Goal: Transaction & Acquisition: Purchase product/service

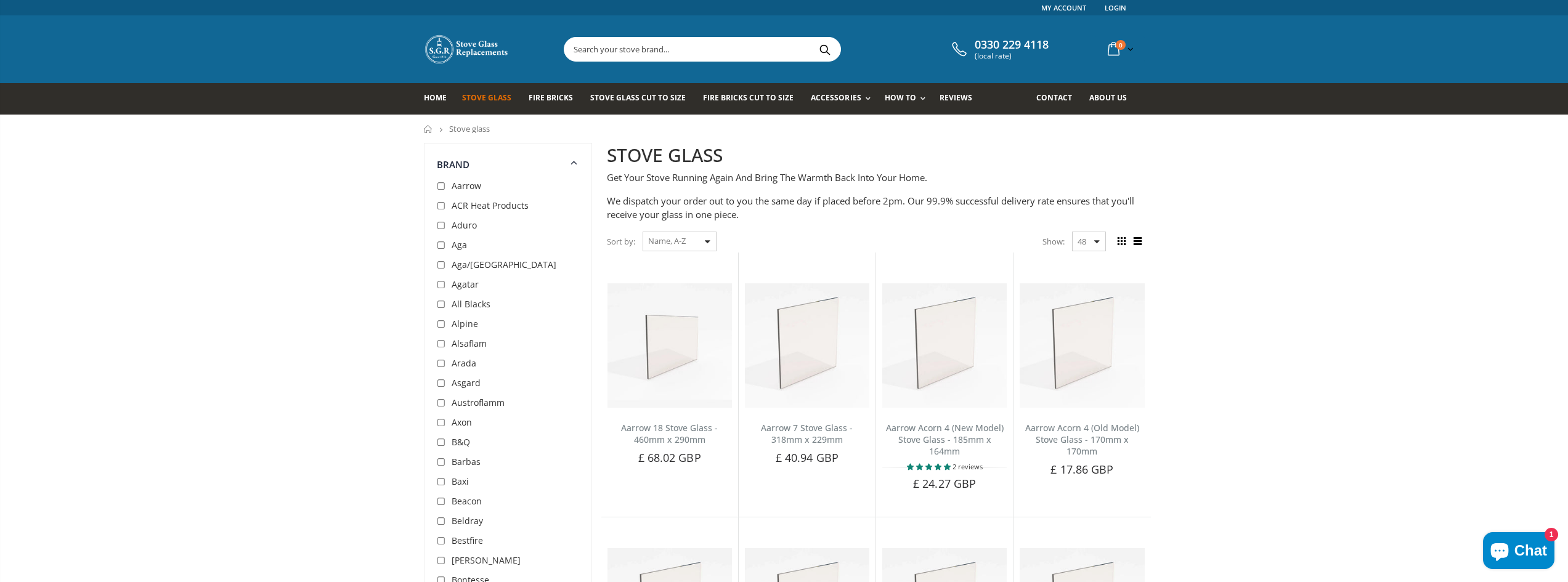
click at [646, 44] on input "text" at bounding box center [771, 49] width 414 height 23
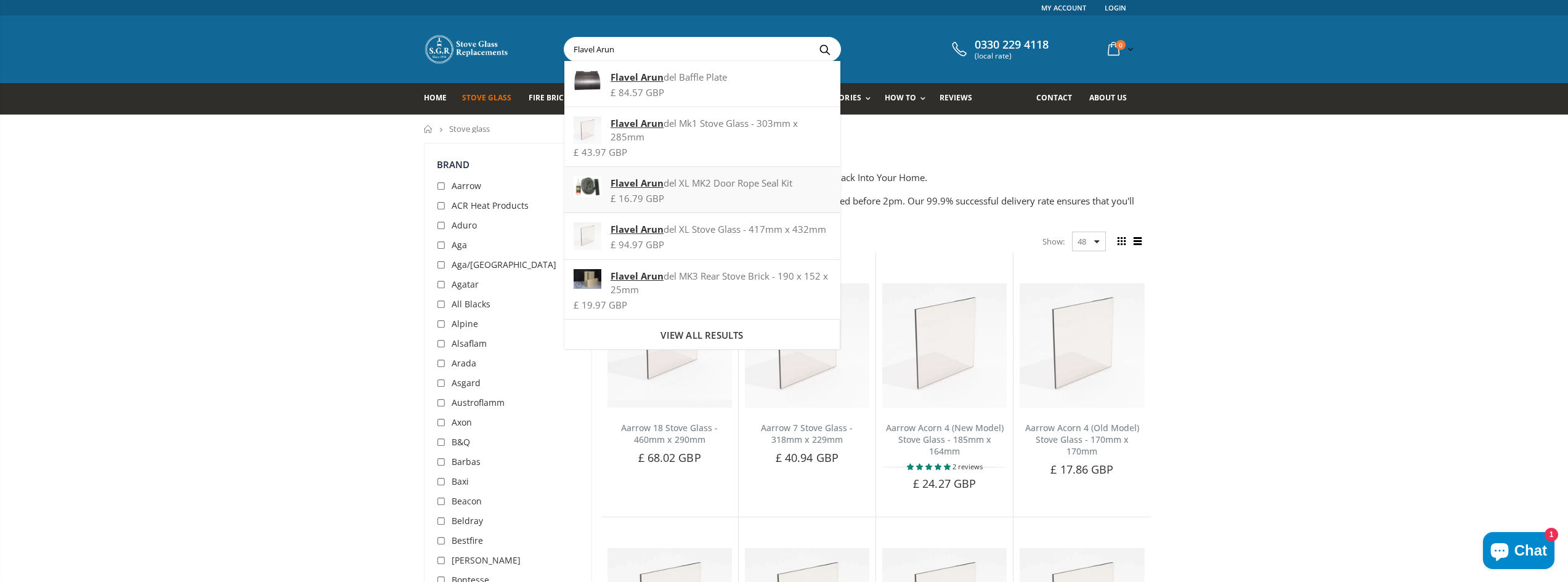
type input "Flavel Arun"
click at [681, 182] on div "Flavel Arun del XL MK2 Door Rope Seal Kit" at bounding box center [702, 182] width 257 height 13
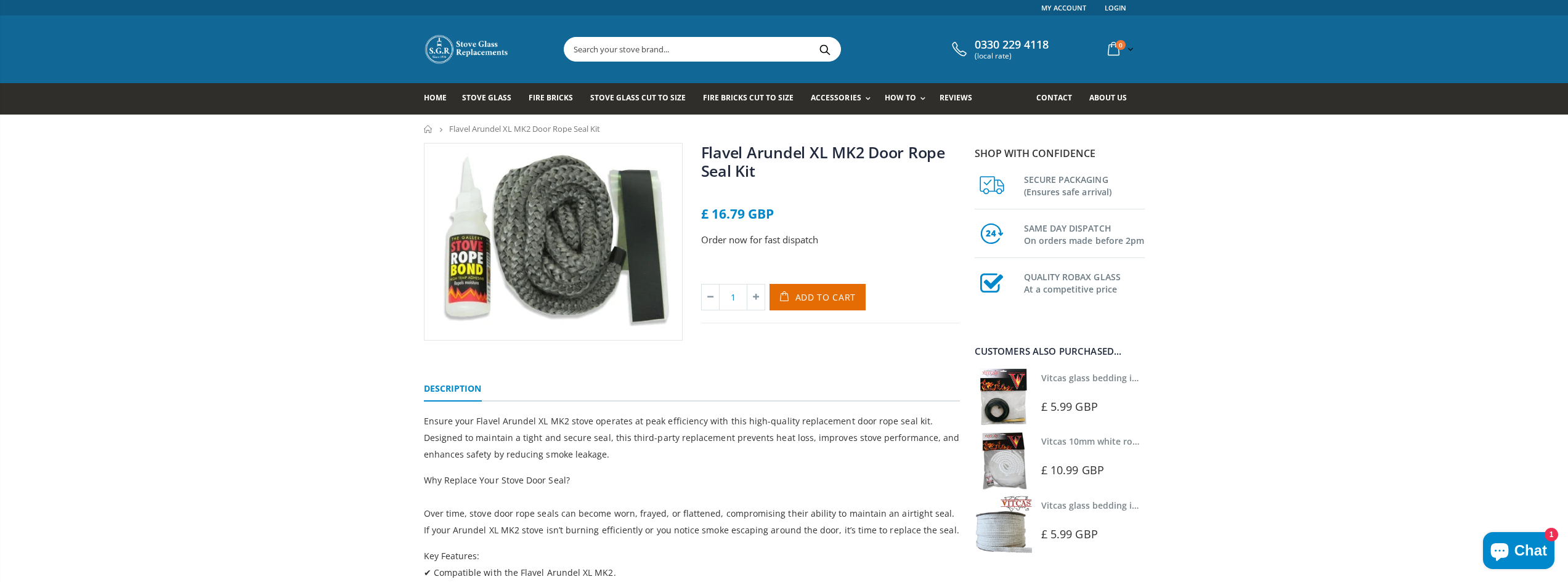
click at [633, 48] on input "text" at bounding box center [771, 49] width 414 height 23
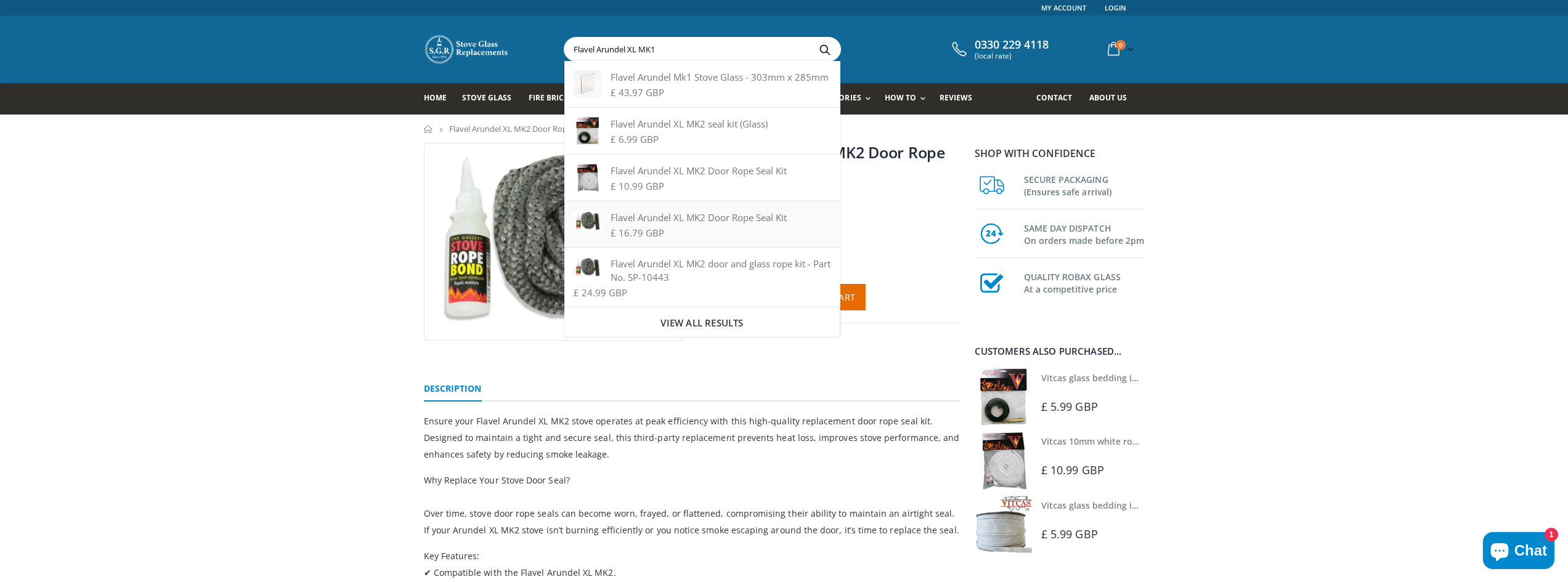
type input "Flavel Arundel XL MK1"
click at [689, 269] on div "Flavel Arundel XL MK2 door and glass rope kit - Part No. SP-10443" at bounding box center [702, 270] width 257 height 27
click at [232, 264] on div "Flavel Arundel XL MK2 Door Rope Seal Kit No reviews £ 16.79 GBP Order now for f…" at bounding box center [784, 427] width 1568 height 568
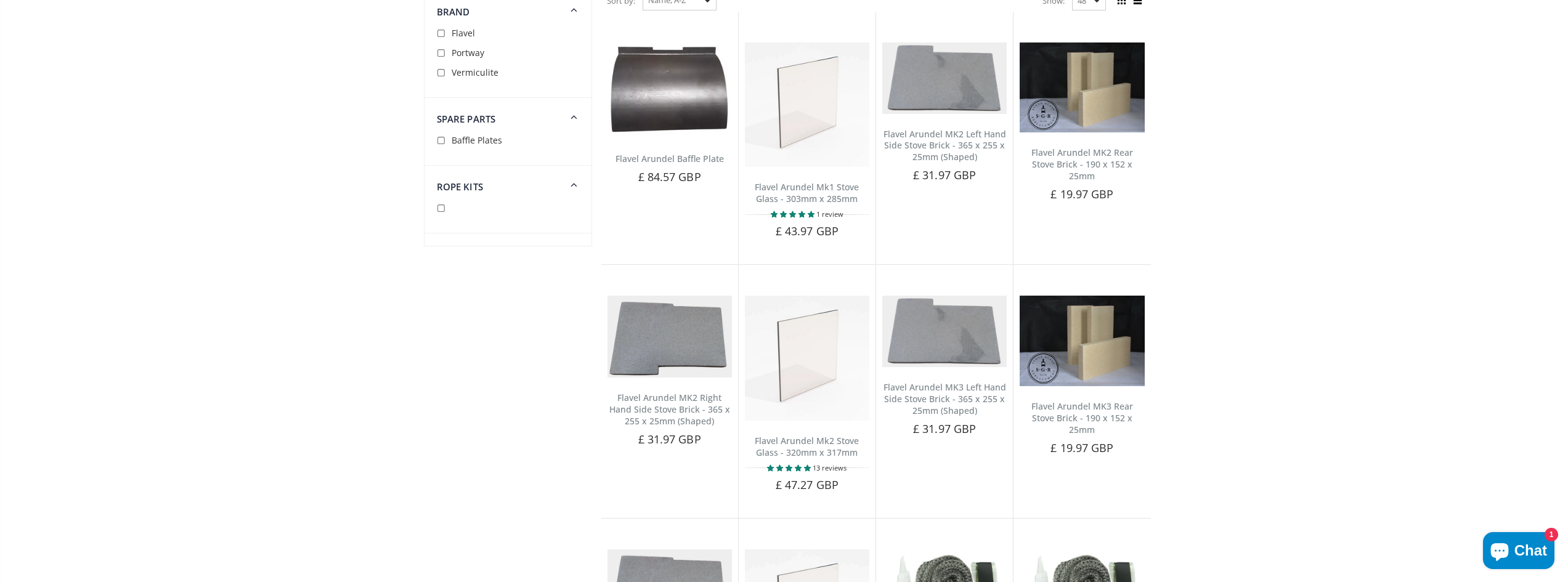
scroll to position [62, 0]
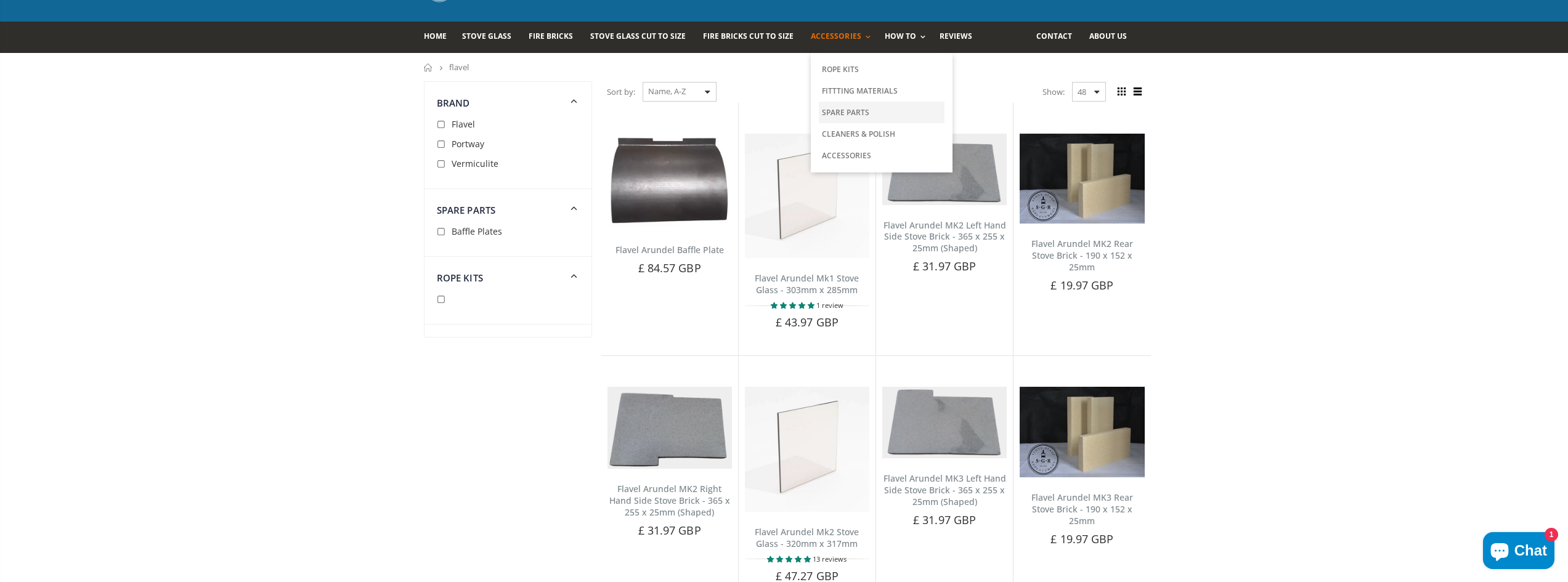
click at [857, 111] on link "Spare Parts" at bounding box center [881, 113] width 126 height 21
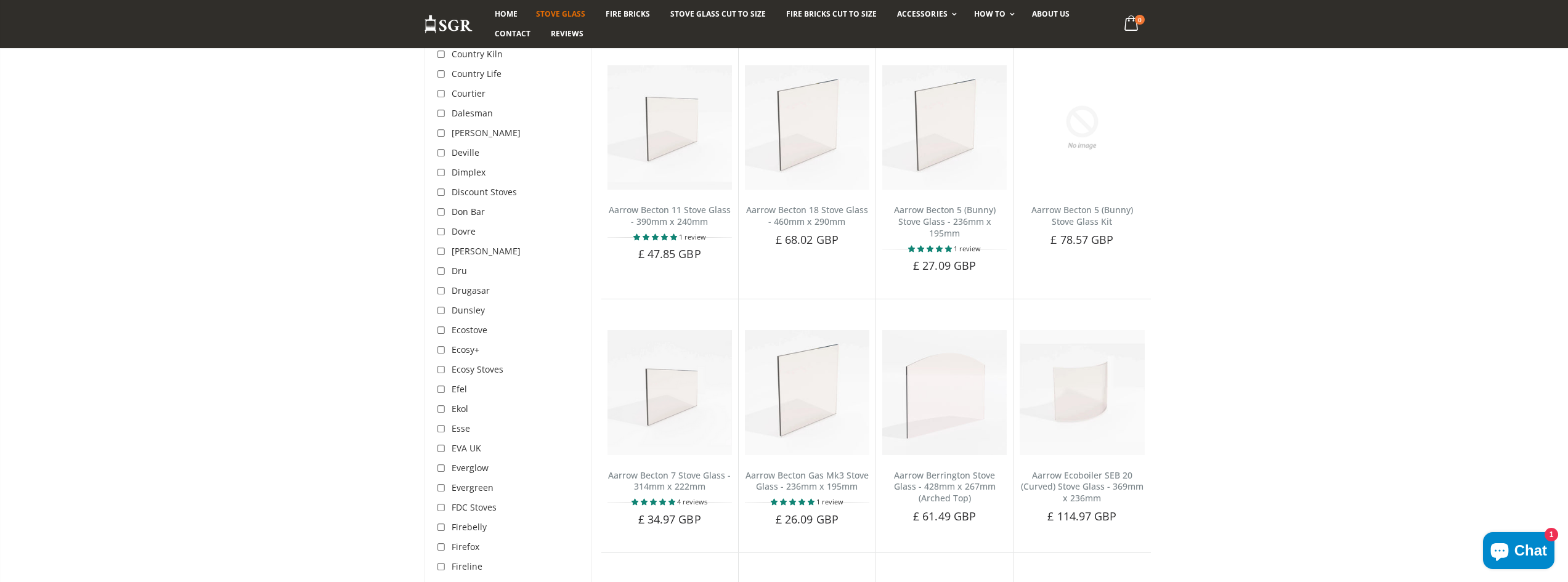
scroll to position [1416, 0]
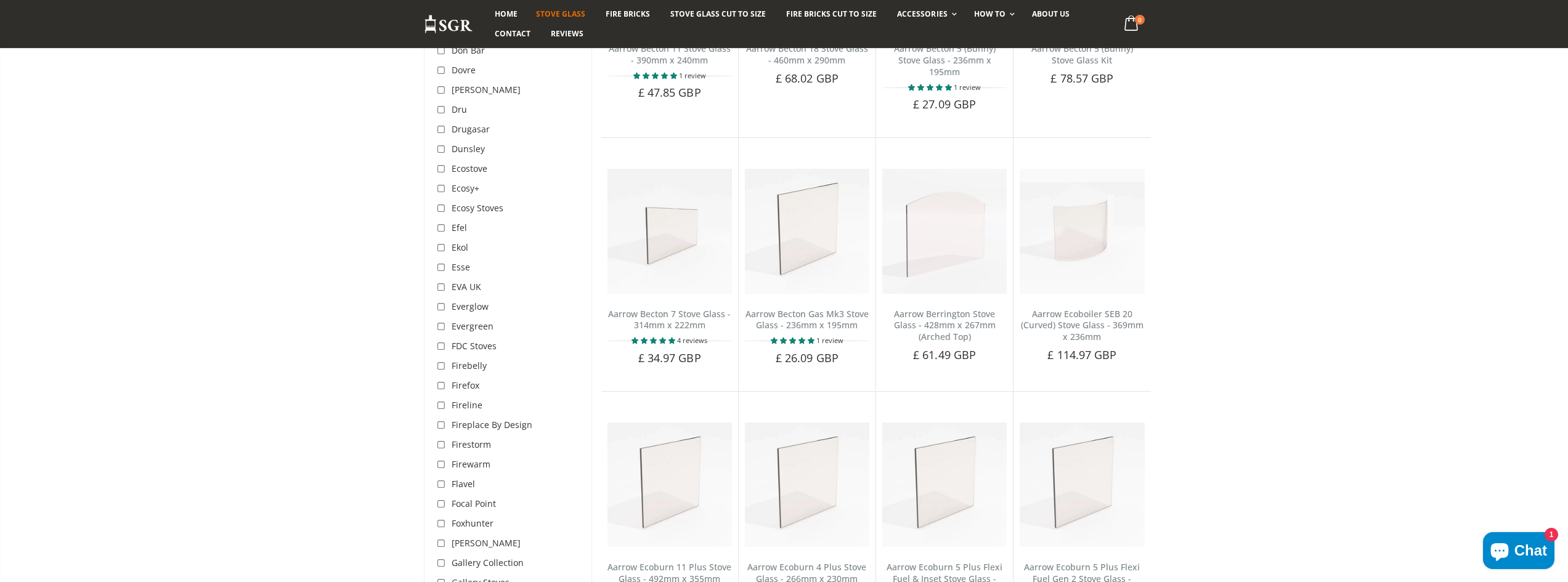
click at [440, 478] on input "checkbox" at bounding box center [443, 484] width 12 height 12
checkbox input "true"
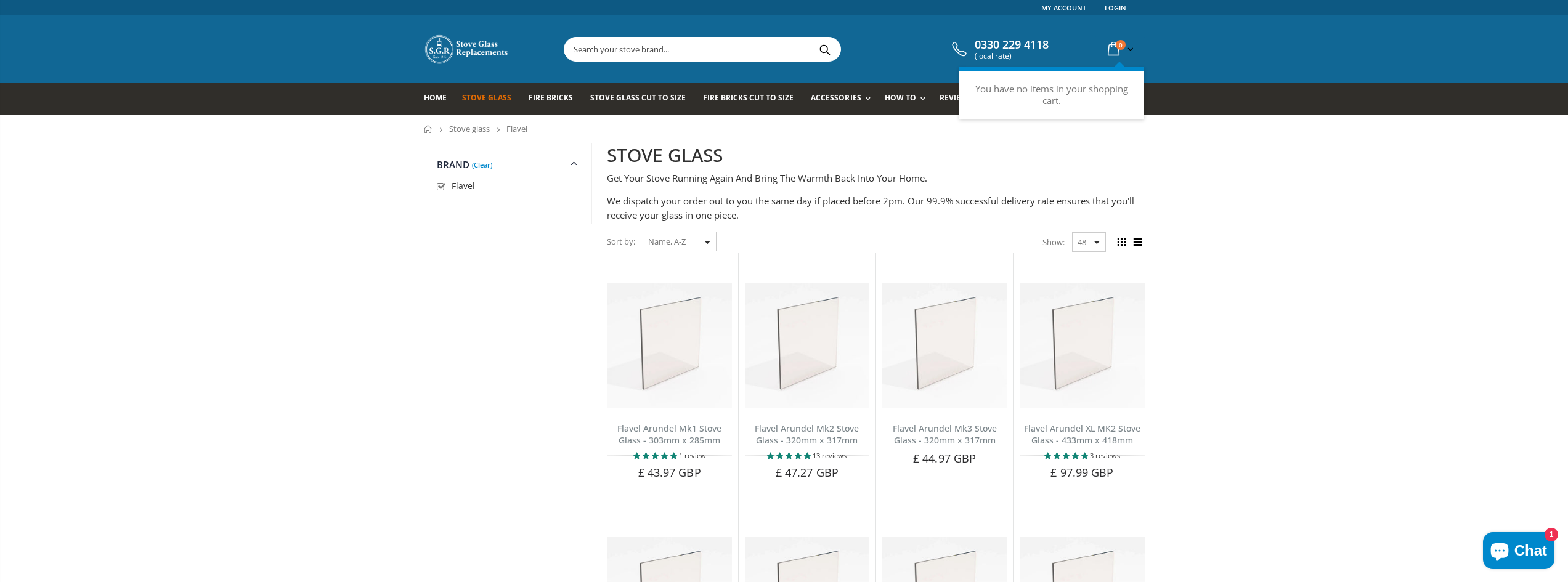
click at [1108, 53] on icon at bounding box center [1114, 48] width 21 height 22
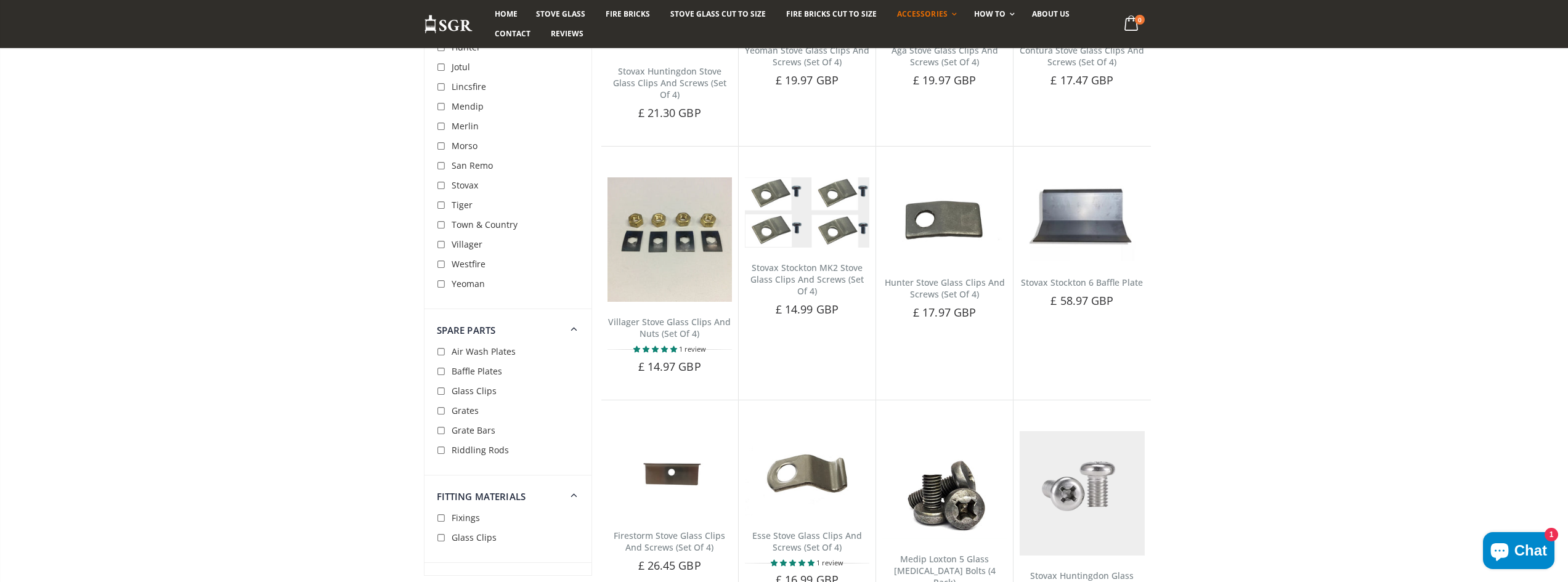
scroll to position [1170, 0]
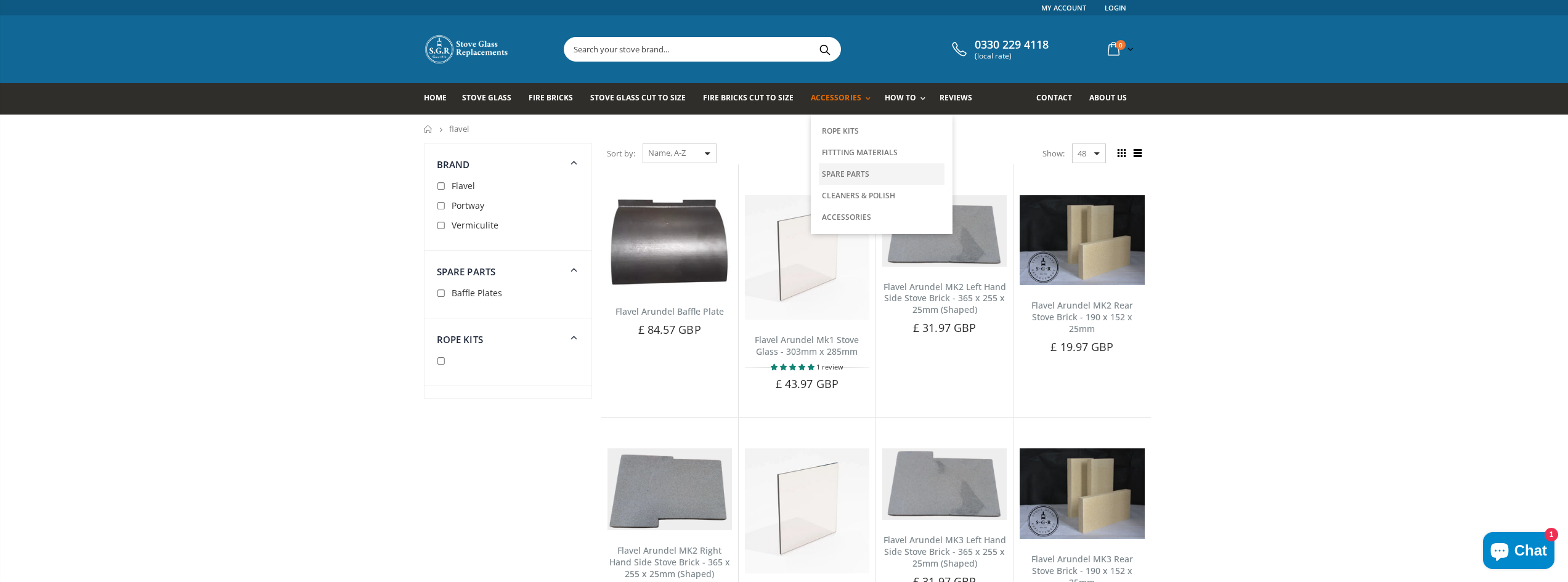
click at [833, 173] on link "Spare Parts" at bounding box center [881, 173] width 126 height 21
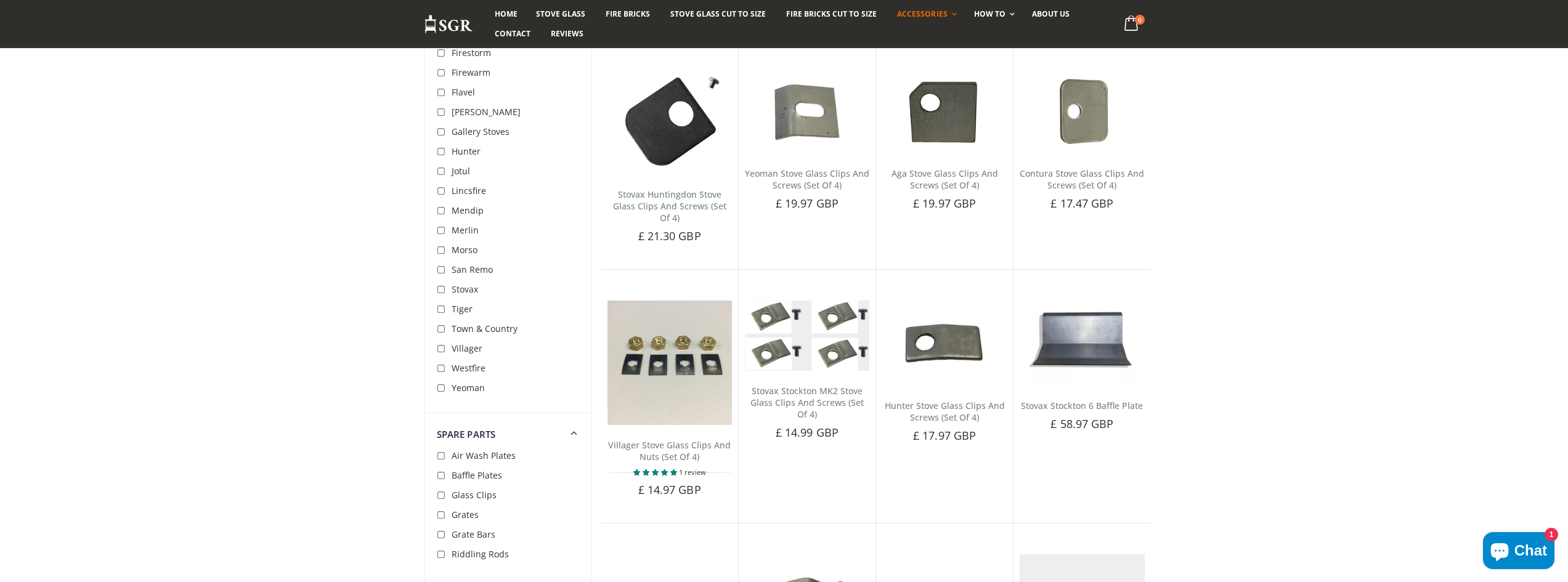
scroll to position [247, 0]
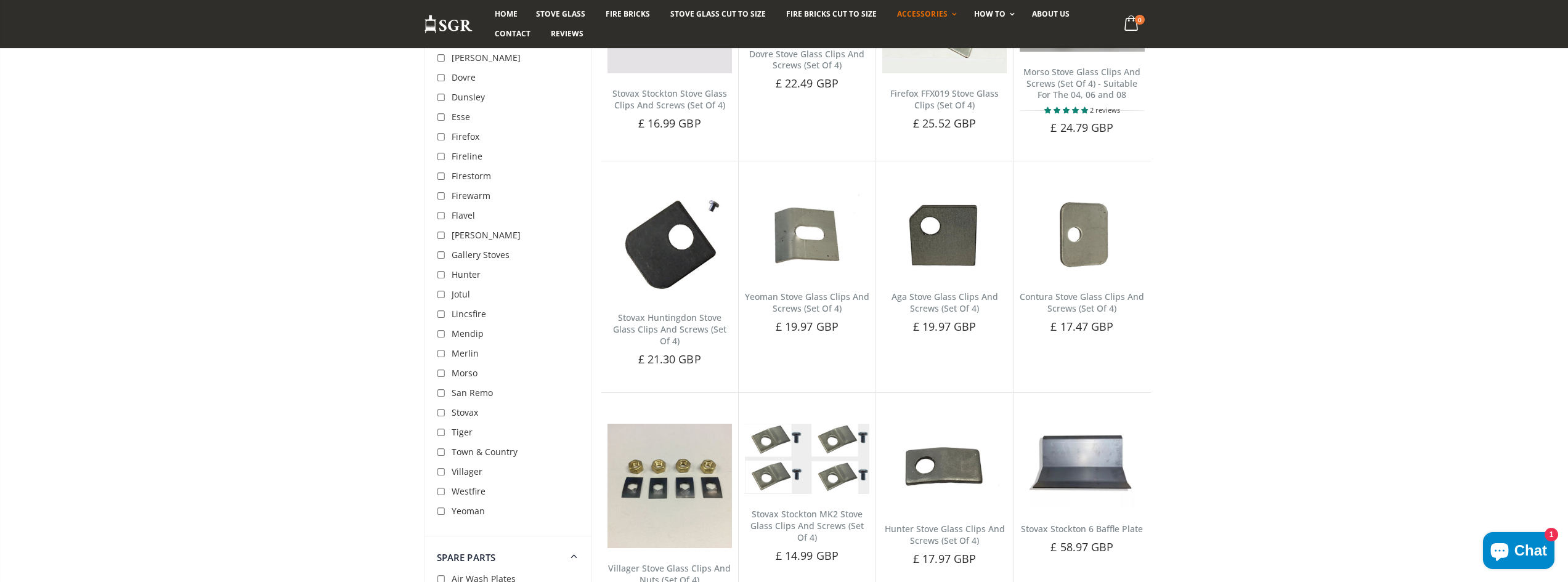
click at [442, 214] on input "checkbox" at bounding box center [443, 215] width 12 height 12
checkbox input "true"
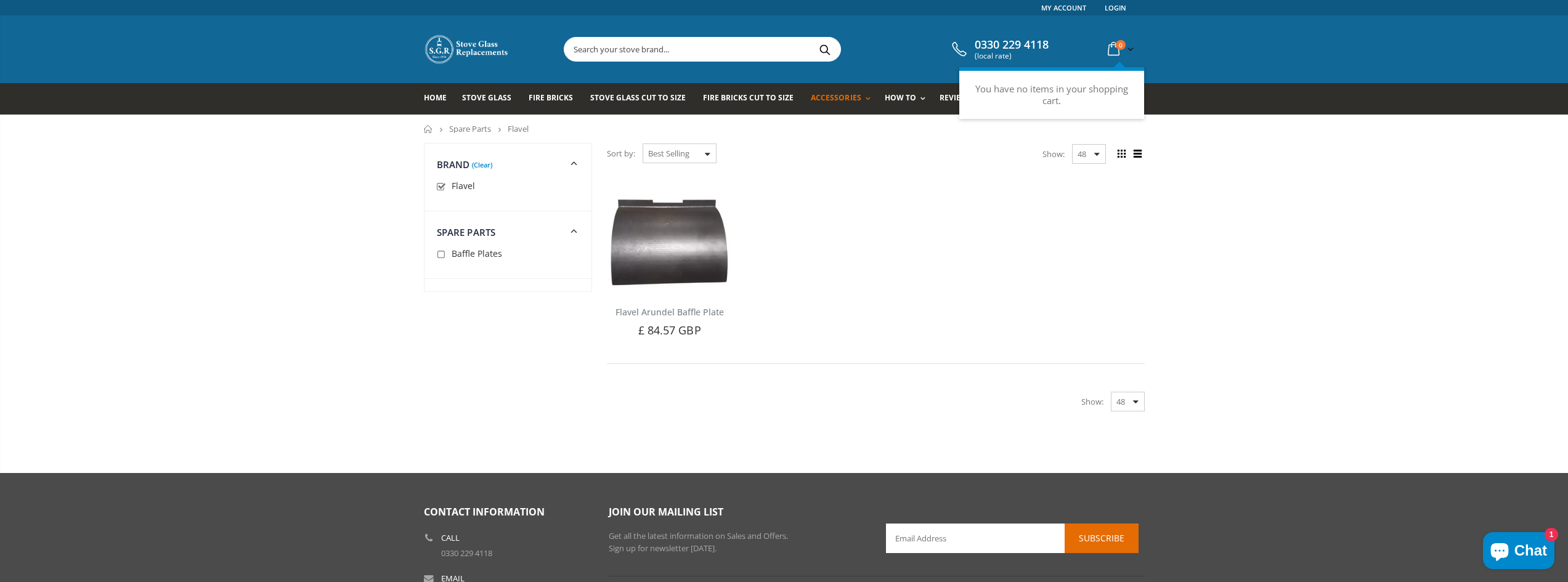
click at [1116, 44] on span "0" at bounding box center [1120, 45] width 10 height 10
click at [1117, 53] on icon at bounding box center [1114, 48] width 21 height 22
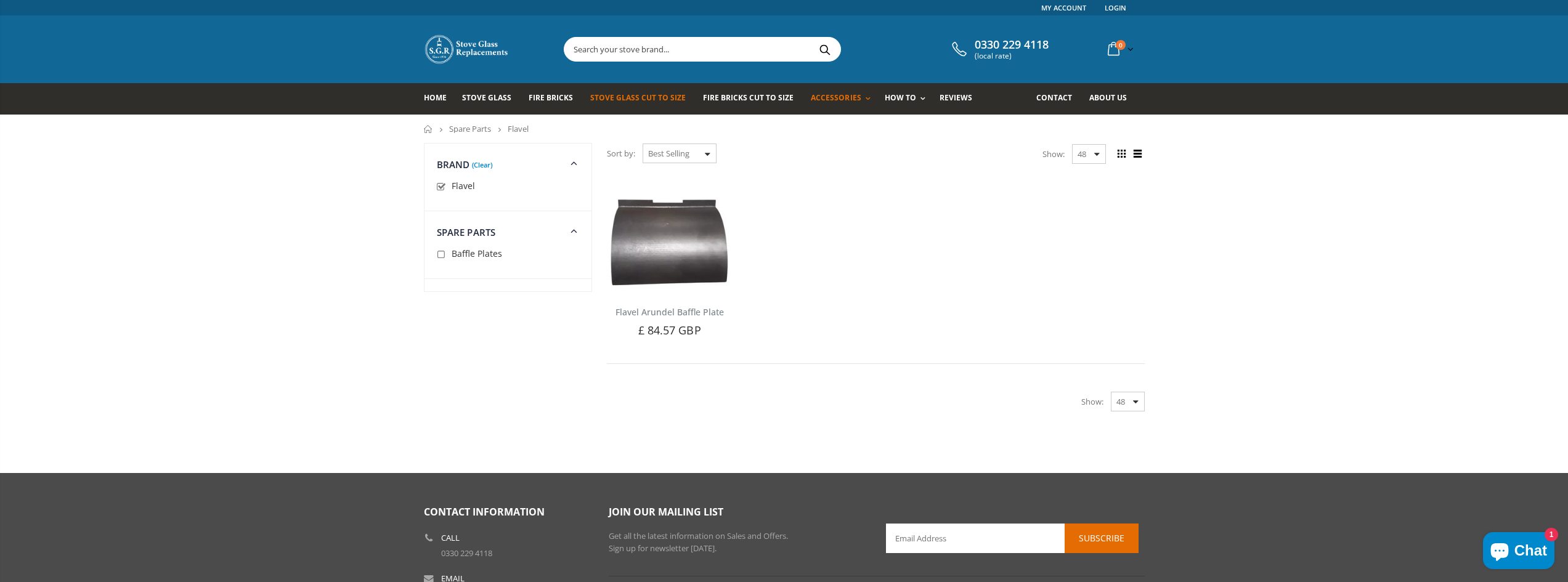
click at [610, 101] on span "Stove Glass Cut To Size" at bounding box center [638, 97] width 95 height 11
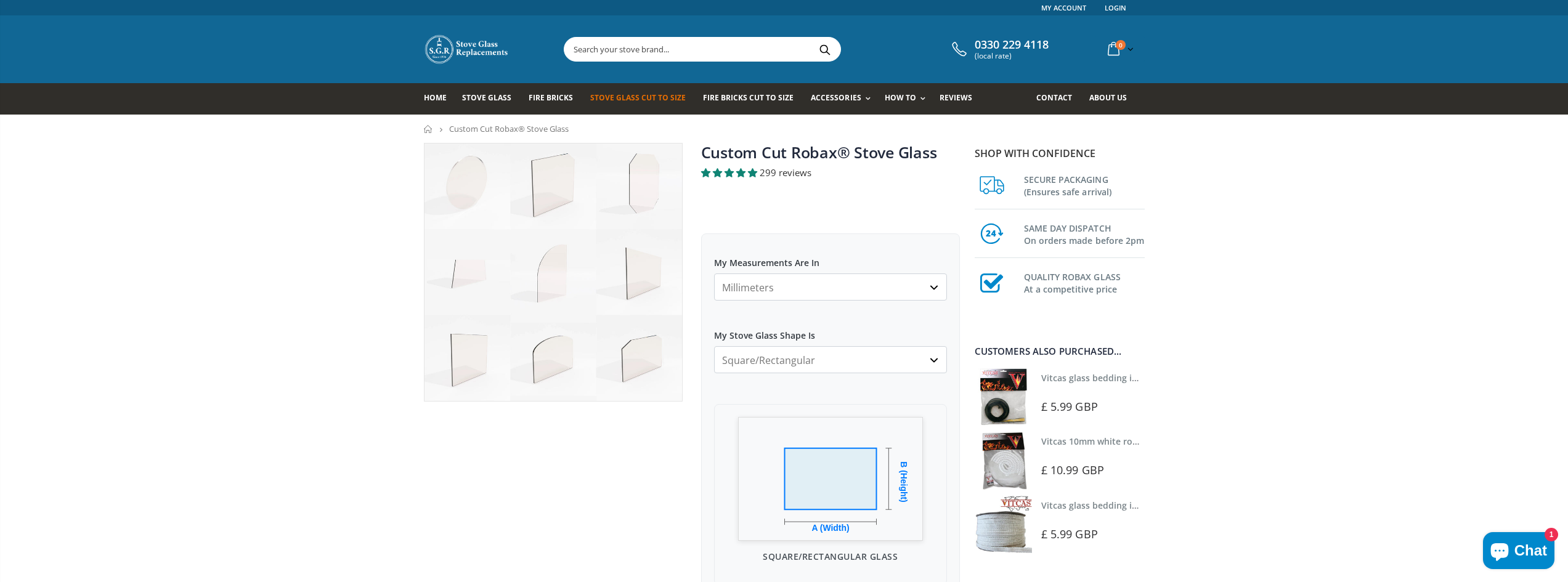
click at [810, 287] on select "Millimeters Centimeters Inches" at bounding box center [830, 287] width 233 height 27
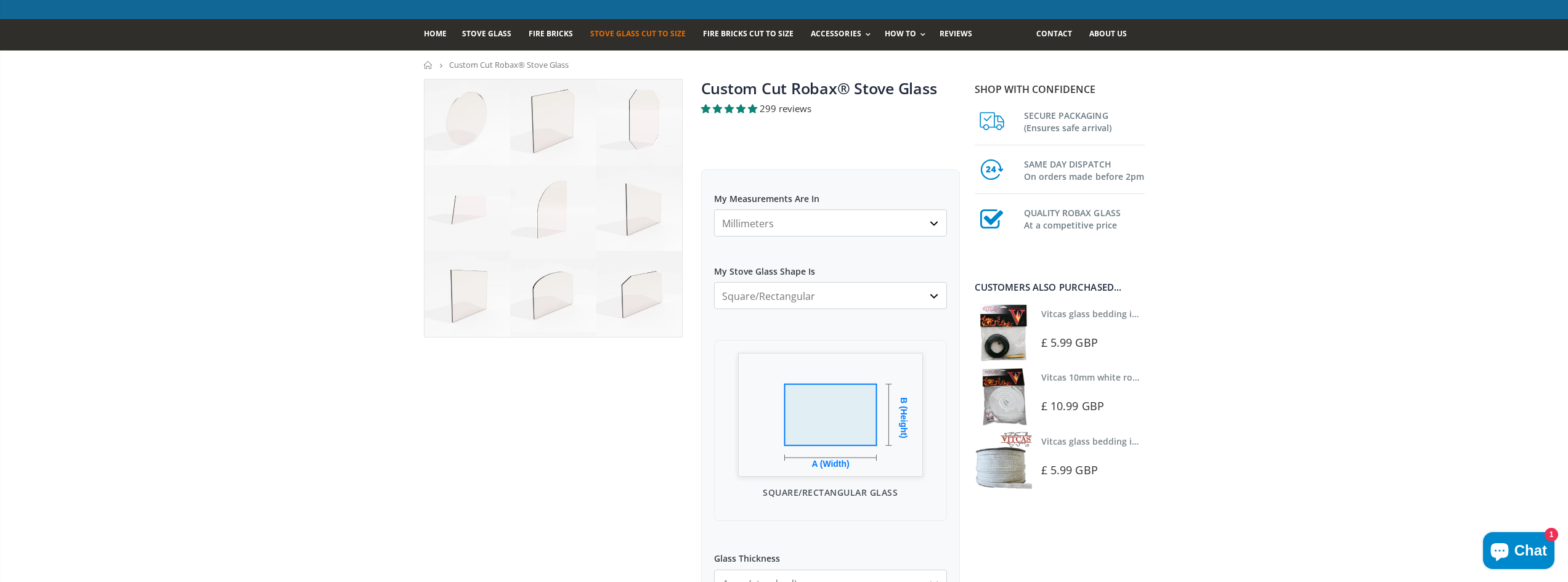
scroll to position [307, 0]
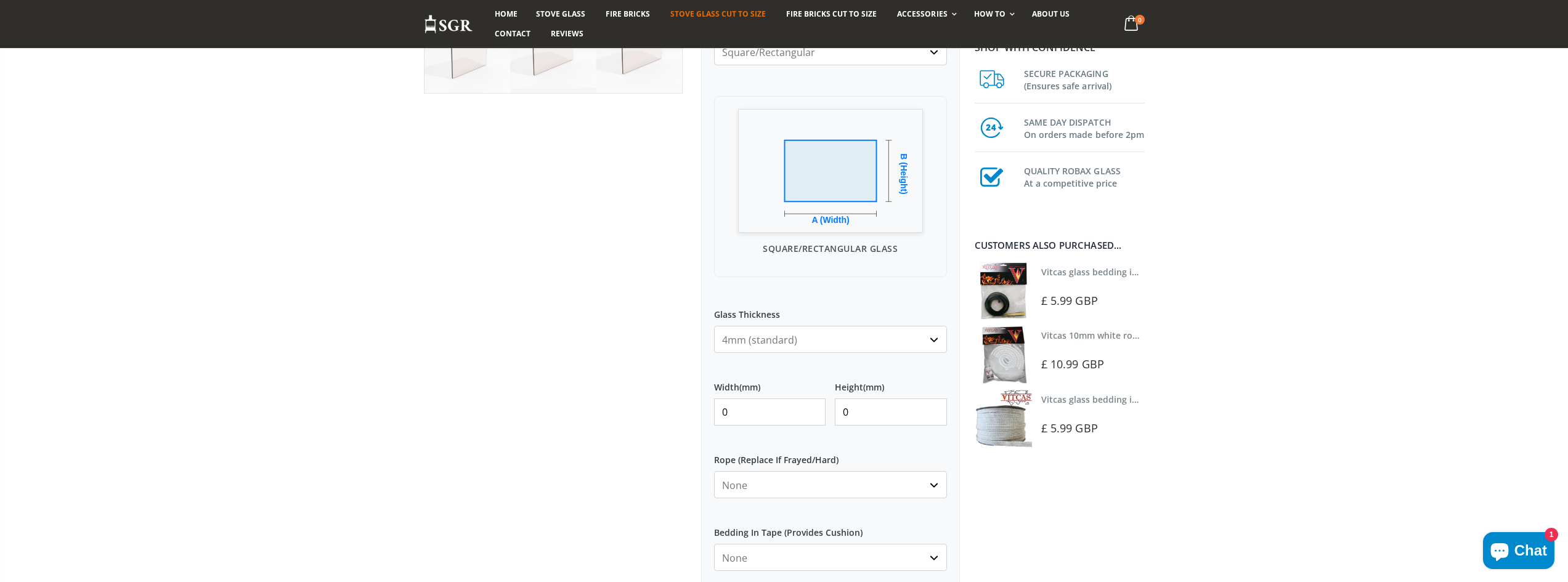
click at [752, 344] on select "4mm (standard) 5mm (gas fires with baffled flue) 3mm (For Use In Stoves With Th…" at bounding box center [830, 339] width 233 height 27
click at [742, 412] on input "0" at bounding box center [770, 412] width 112 height 27
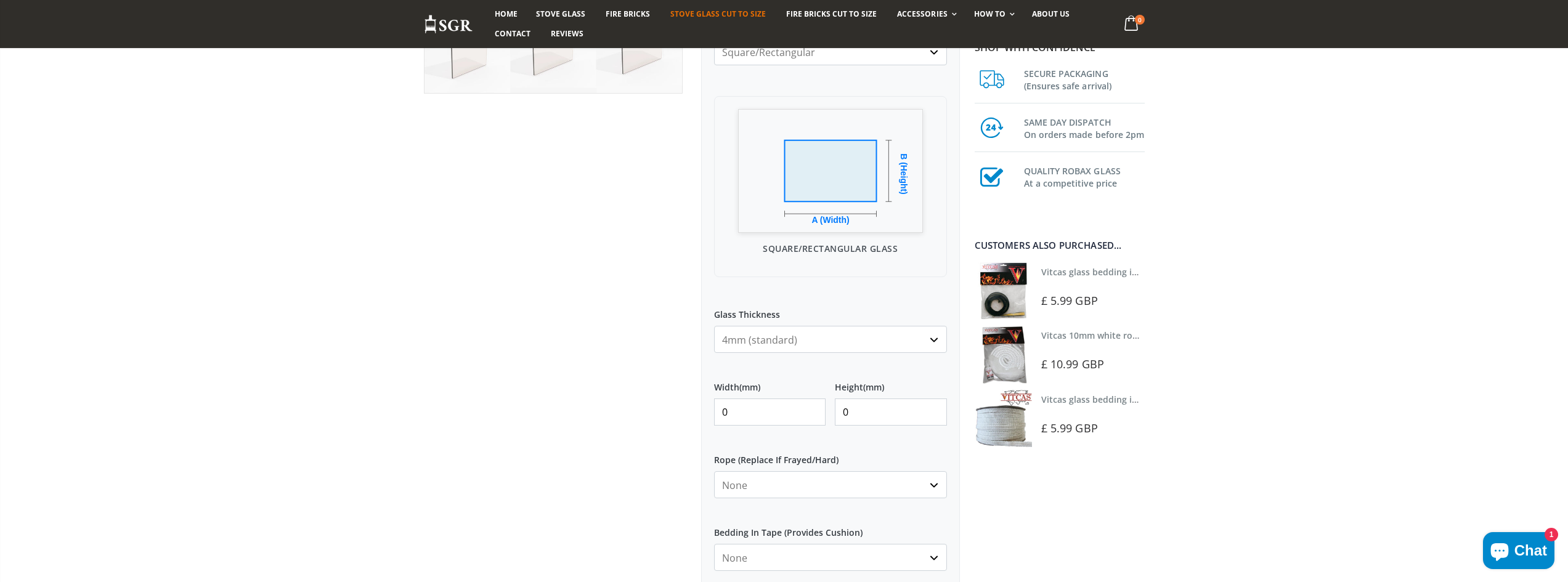
click at [689, 399] on div "Custom Cut Robax® Stove Glass 299 reviews Pool Type Default Title Pool #1 Pool …" at bounding box center [692, 307] width 554 height 946
click at [743, 485] on select "None 3mm White 6mm White 8mm White 10mm White 12mm White 6mm Black 8mm Black 10…" at bounding box center [830, 484] width 233 height 27
click at [639, 469] on div at bounding box center [553, 293] width 277 height 918
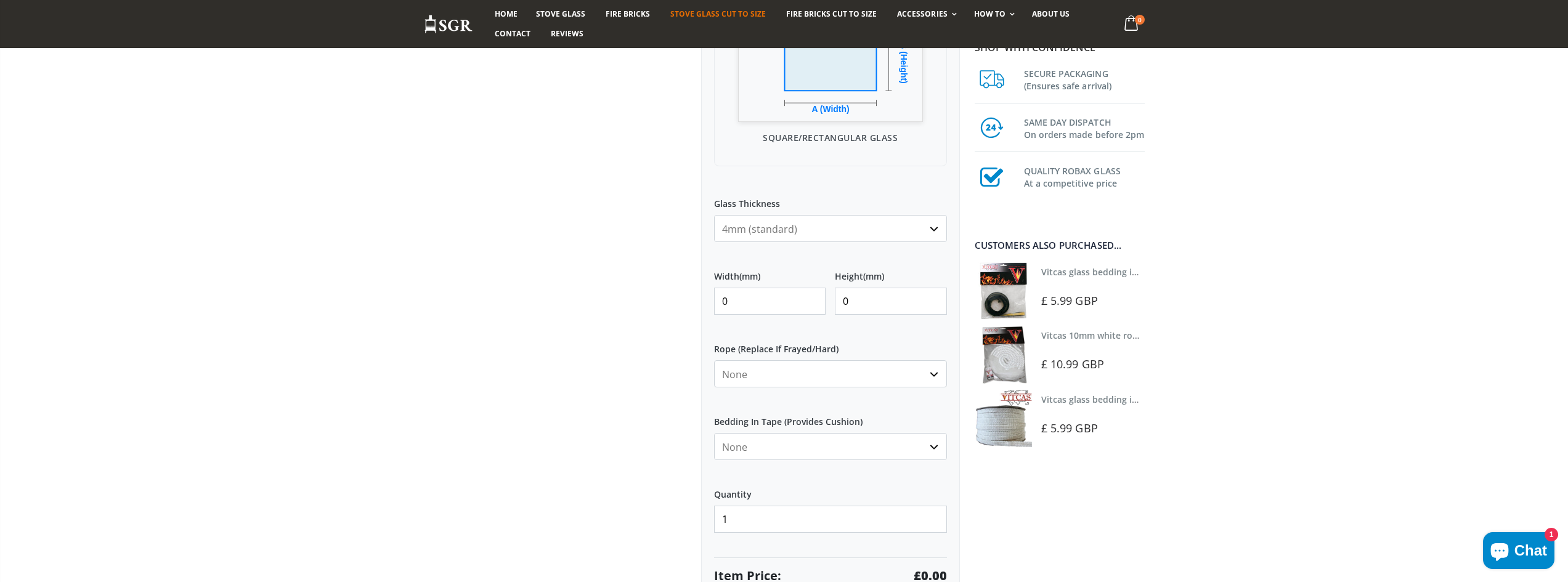
scroll to position [554, 0]
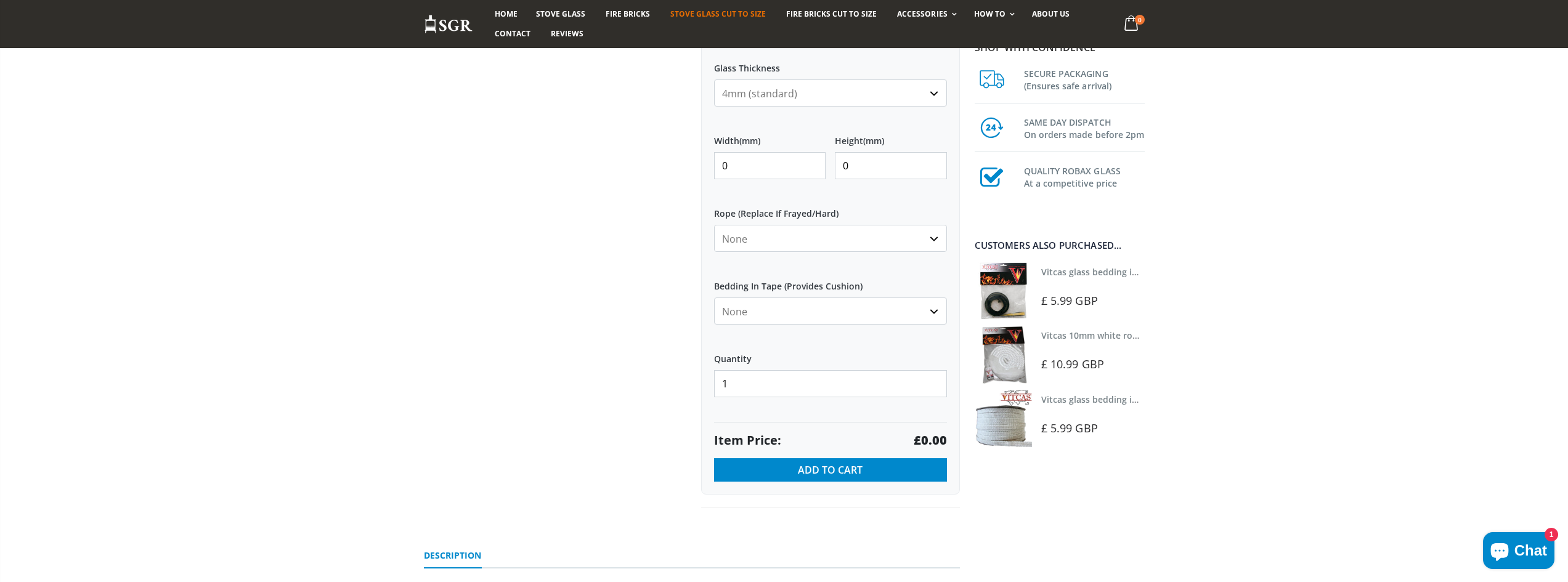
click at [793, 308] on select "None Black White" at bounding box center [830, 311] width 233 height 27
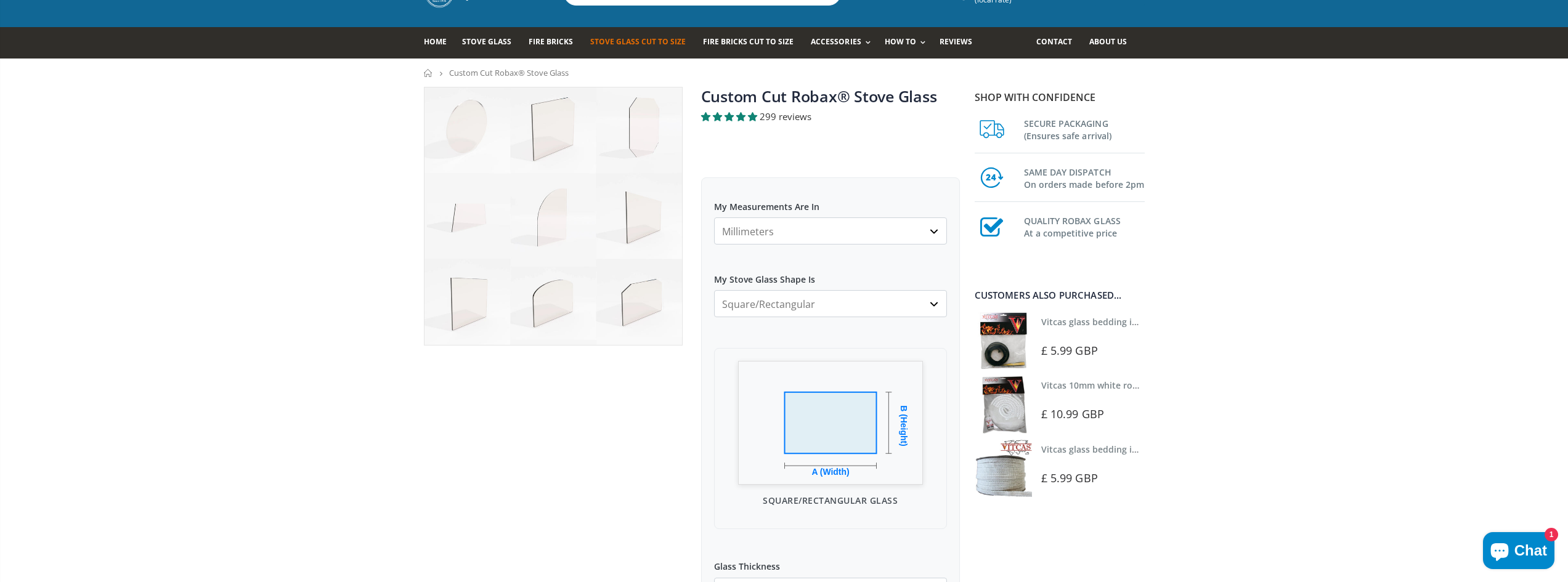
scroll to position [0, 0]
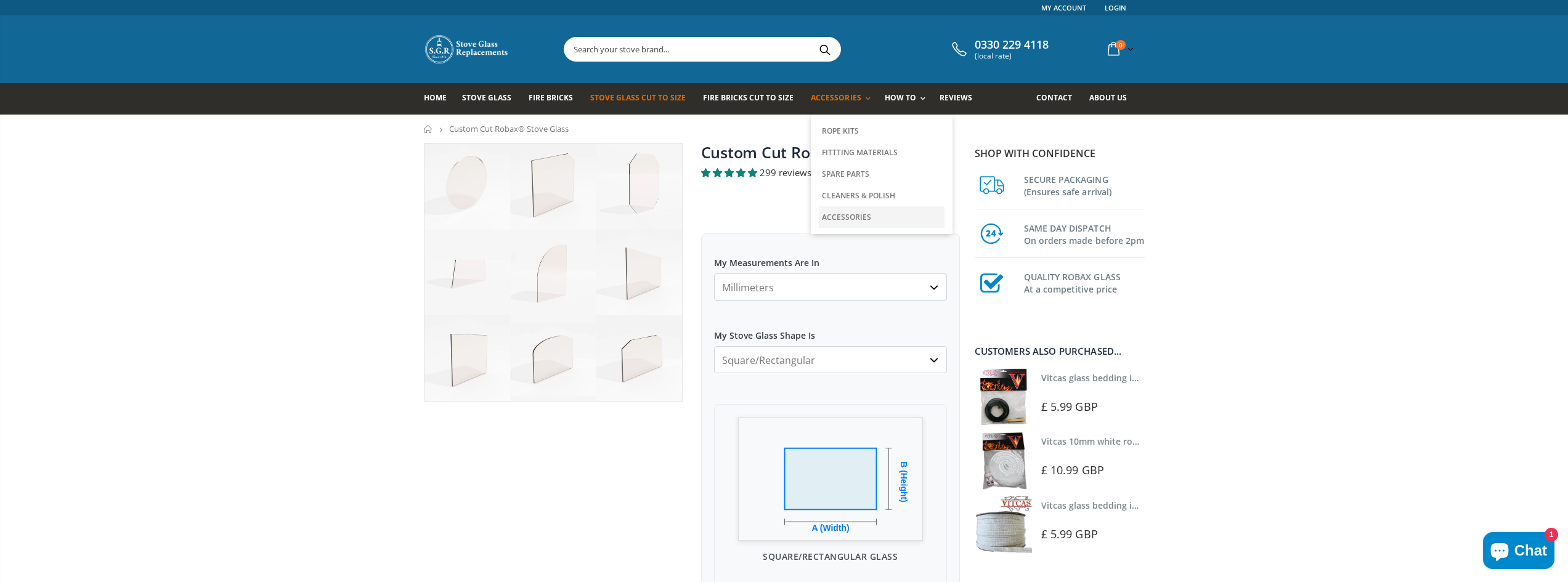
click at [856, 215] on link "Accessories" at bounding box center [881, 217] width 126 height 21
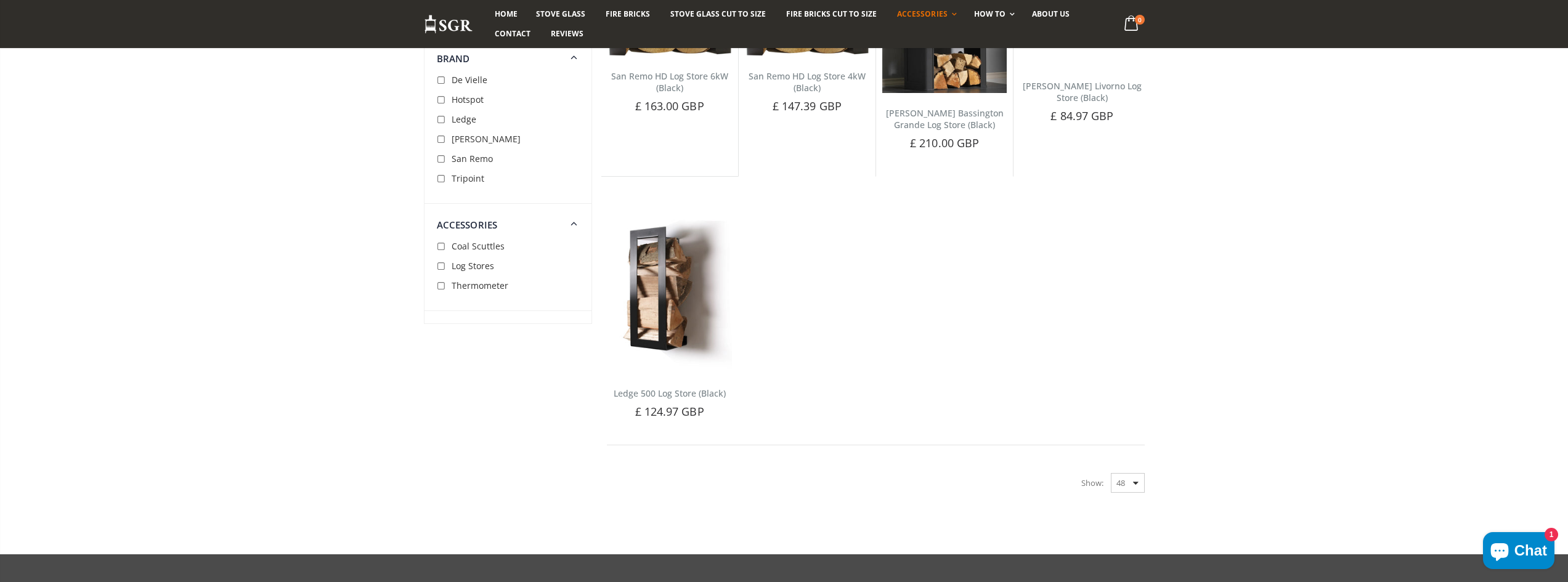
scroll to position [123, 0]
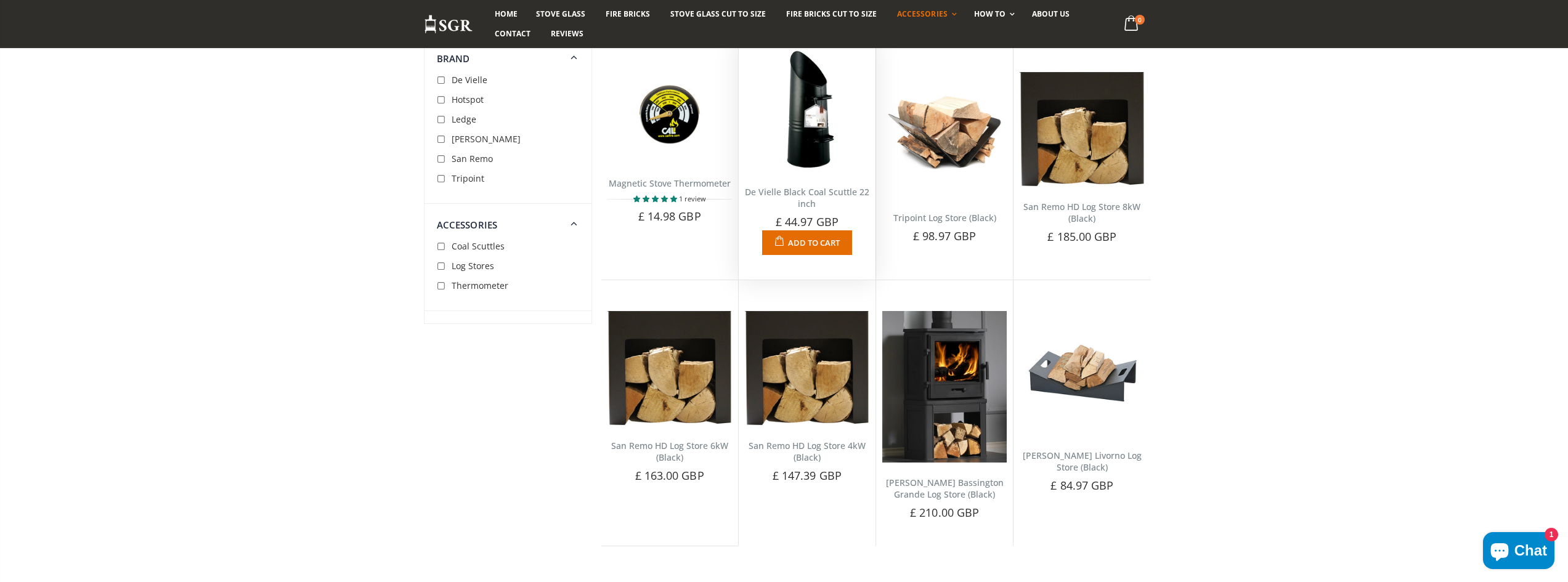
click at [814, 117] on img at bounding box center [806, 109] width 124 height 124
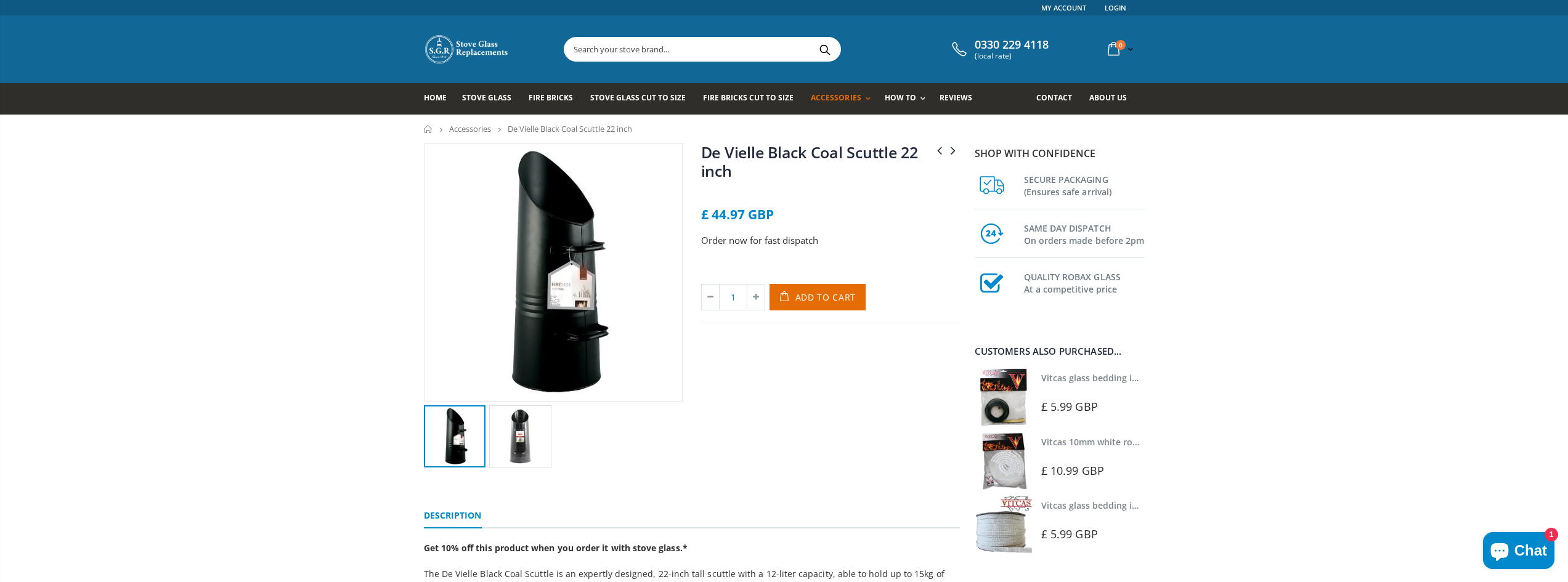
click at [202, 399] on div "Magnetic Stove Thermometer Tripoint Log Store (Black) De Vielle Black Coal Scut…" at bounding box center [784, 436] width 1568 height 588
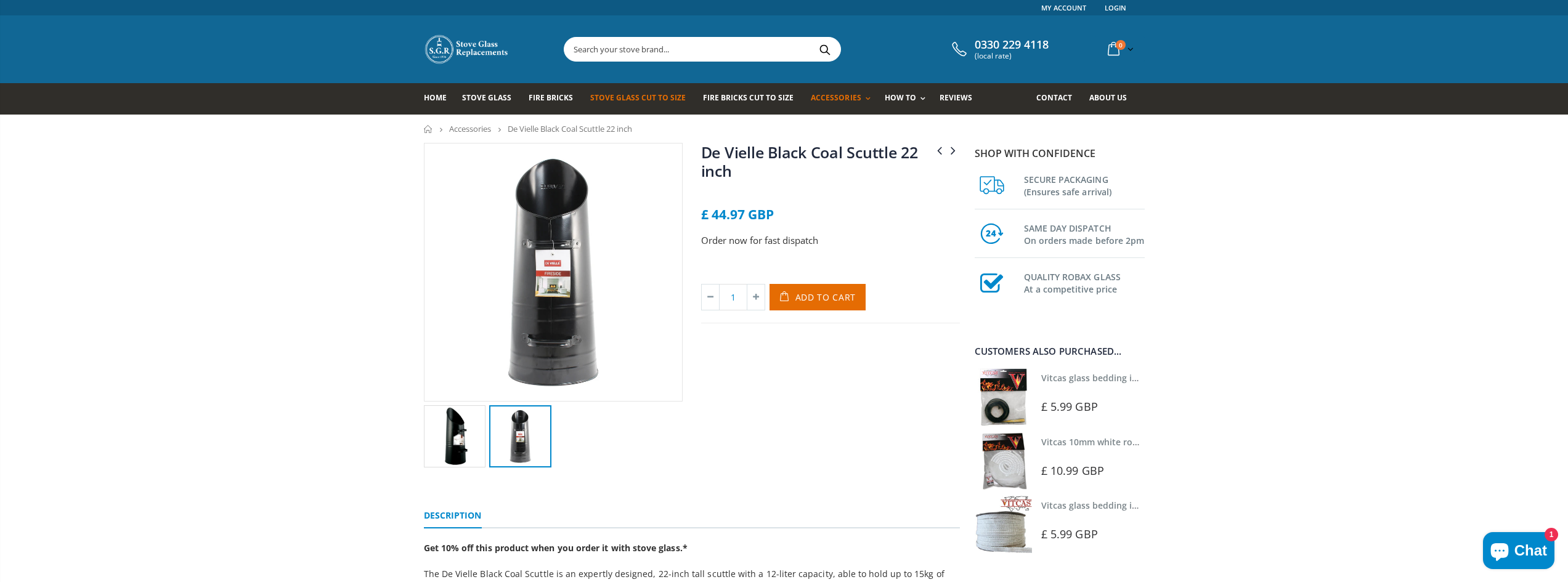
click at [628, 93] on span "Stove Glass Cut To Size" at bounding box center [638, 97] width 95 height 11
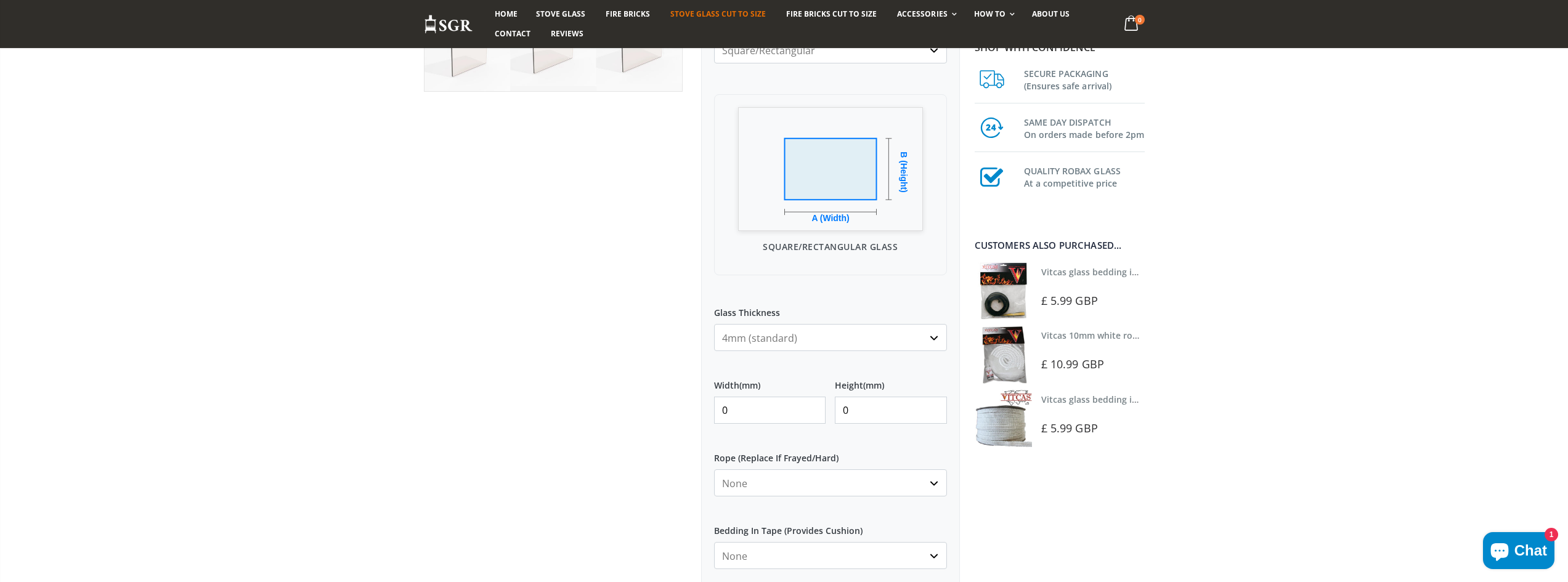
scroll to position [369, 0]
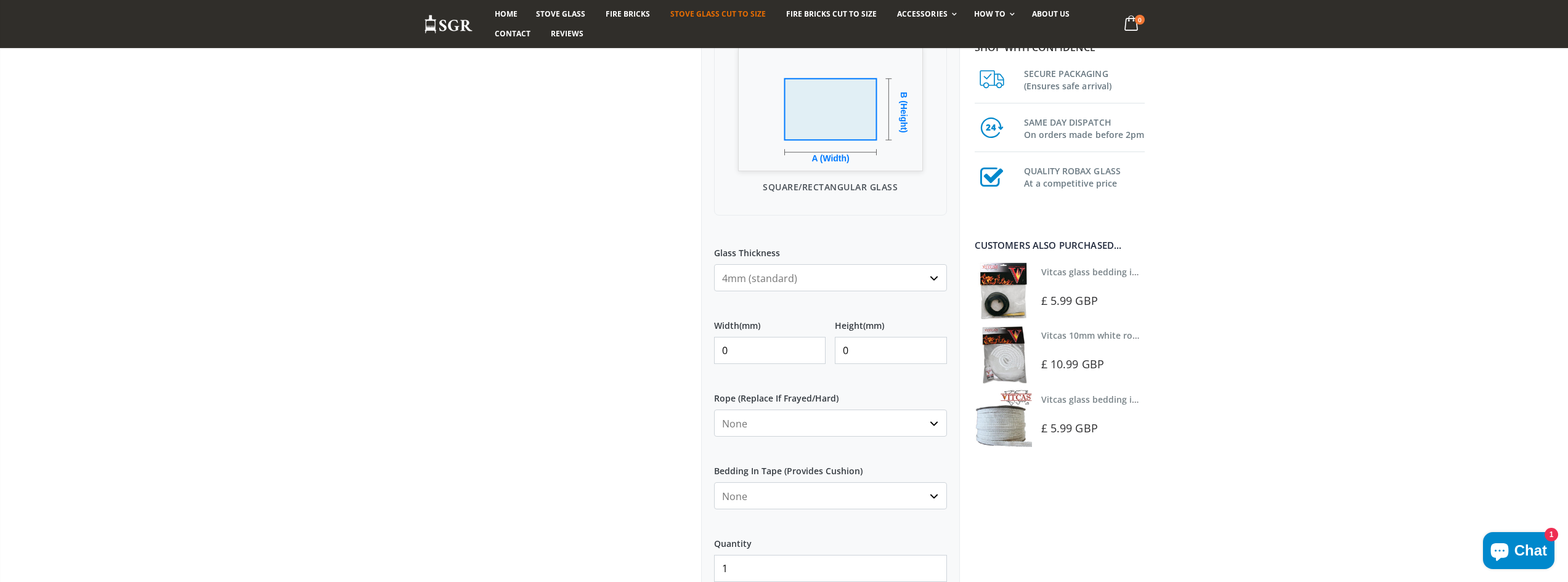
click at [754, 345] on input "0" at bounding box center [770, 350] width 112 height 27
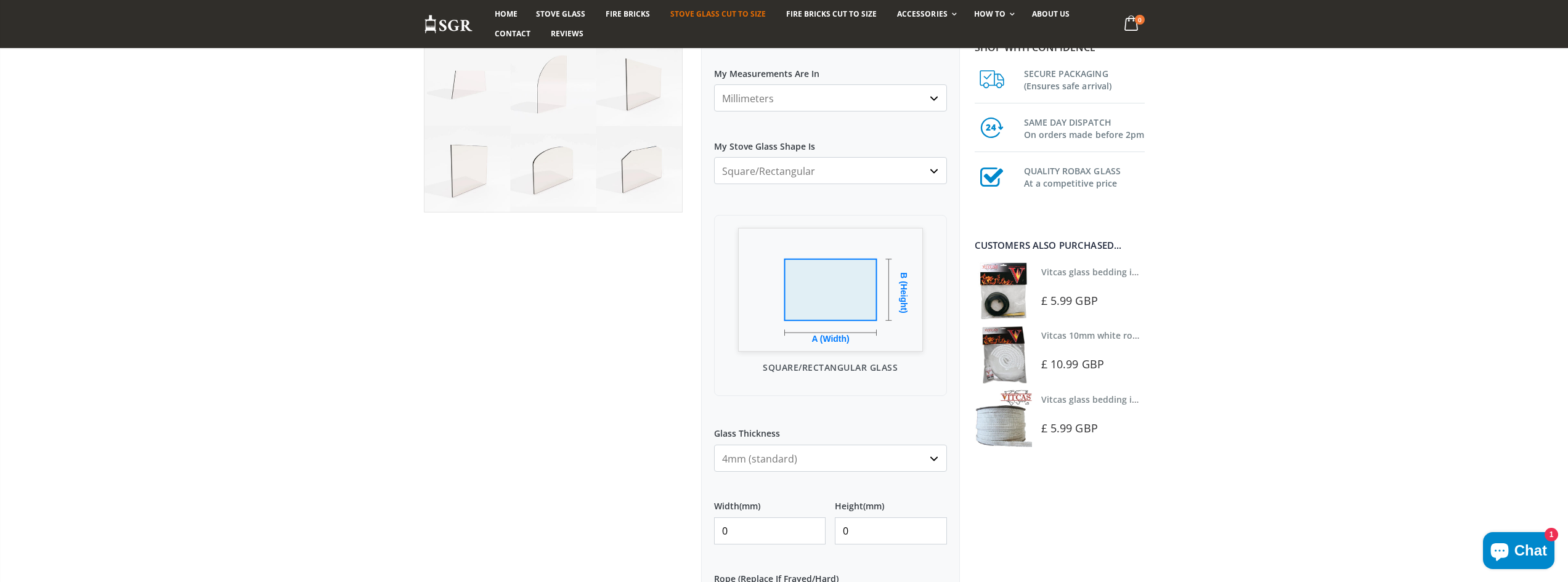
scroll to position [307, 0]
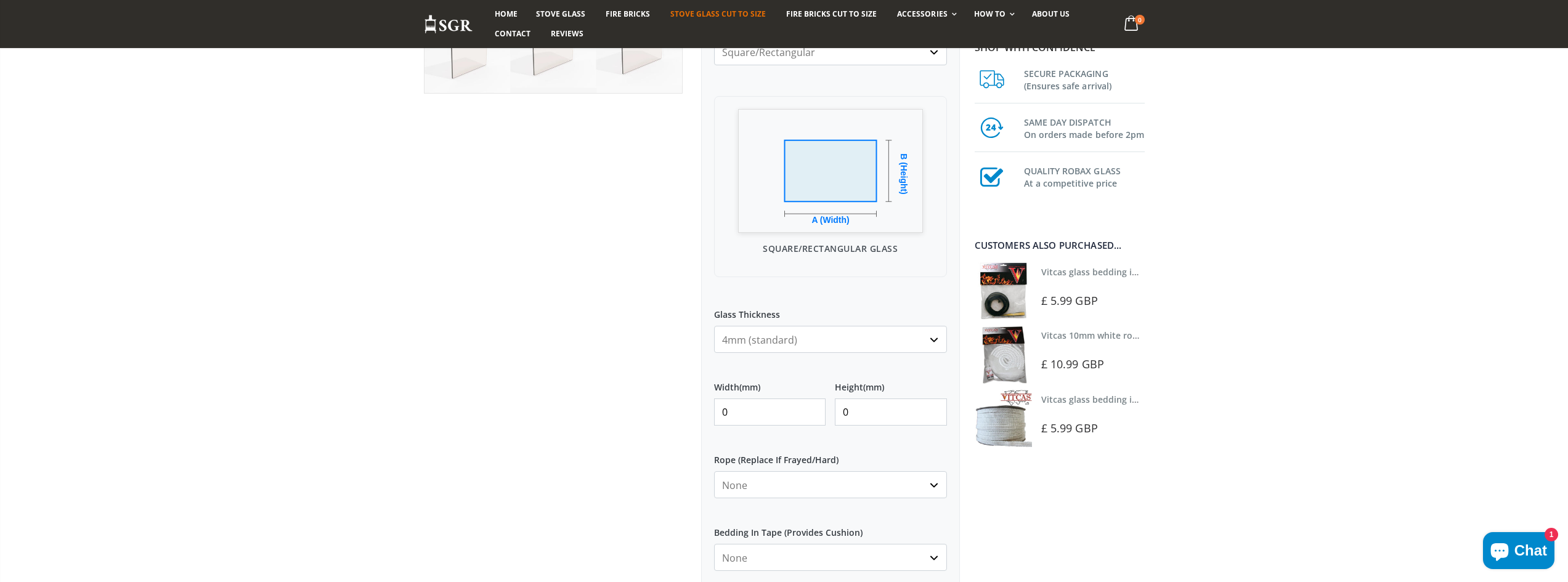
click at [753, 409] on input "0" at bounding box center [770, 412] width 112 height 27
type input "0"
type input "434"
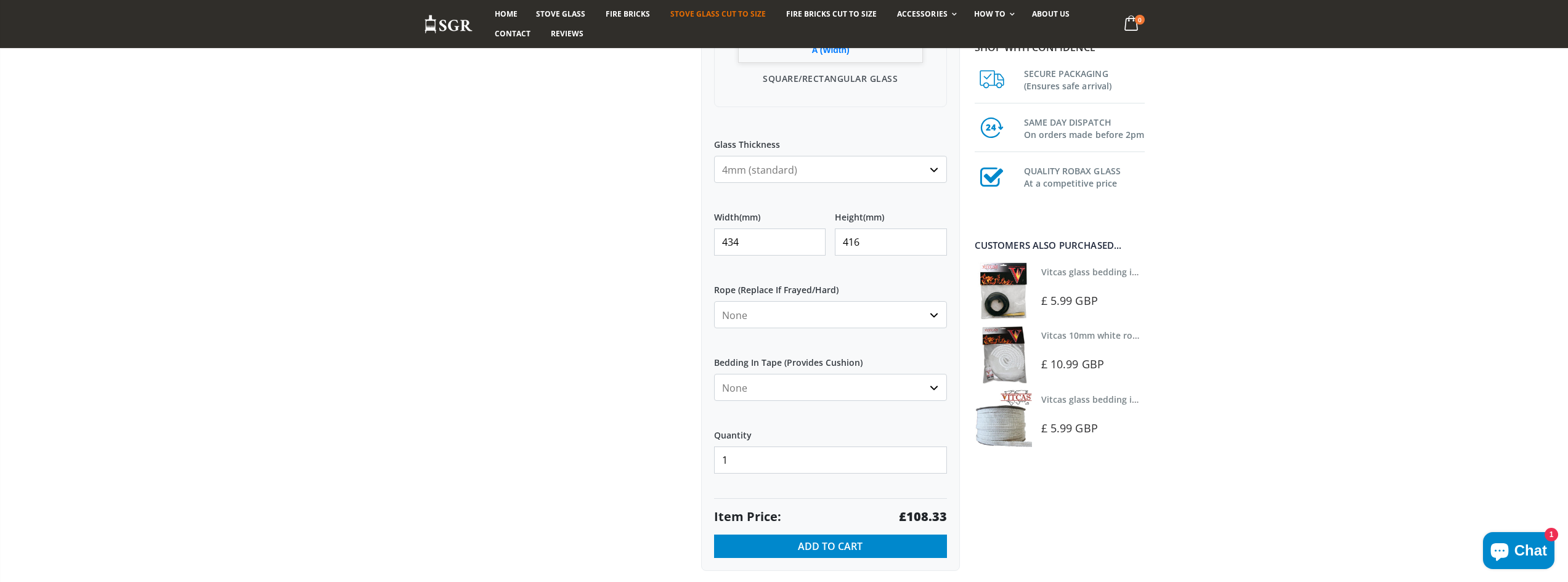
scroll to position [554, 0]
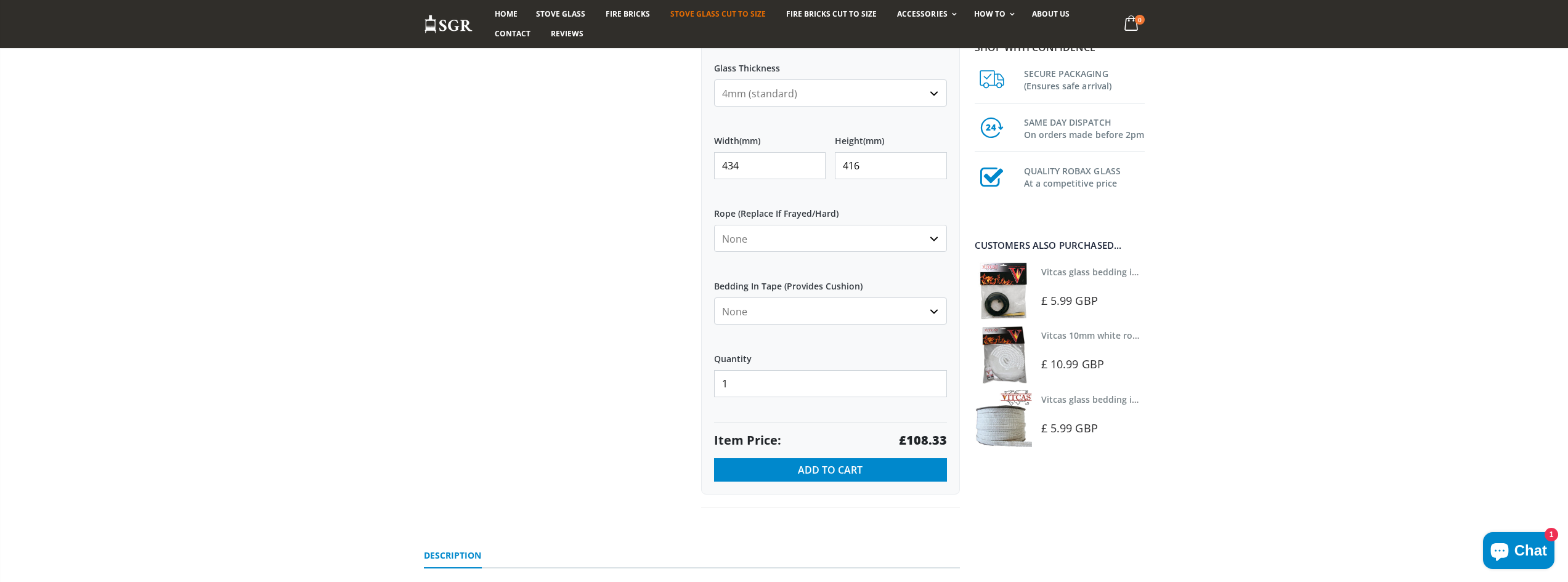
type input "416"
click at [549, 325] on div at bounding box center [553, 48] width 277 height 918
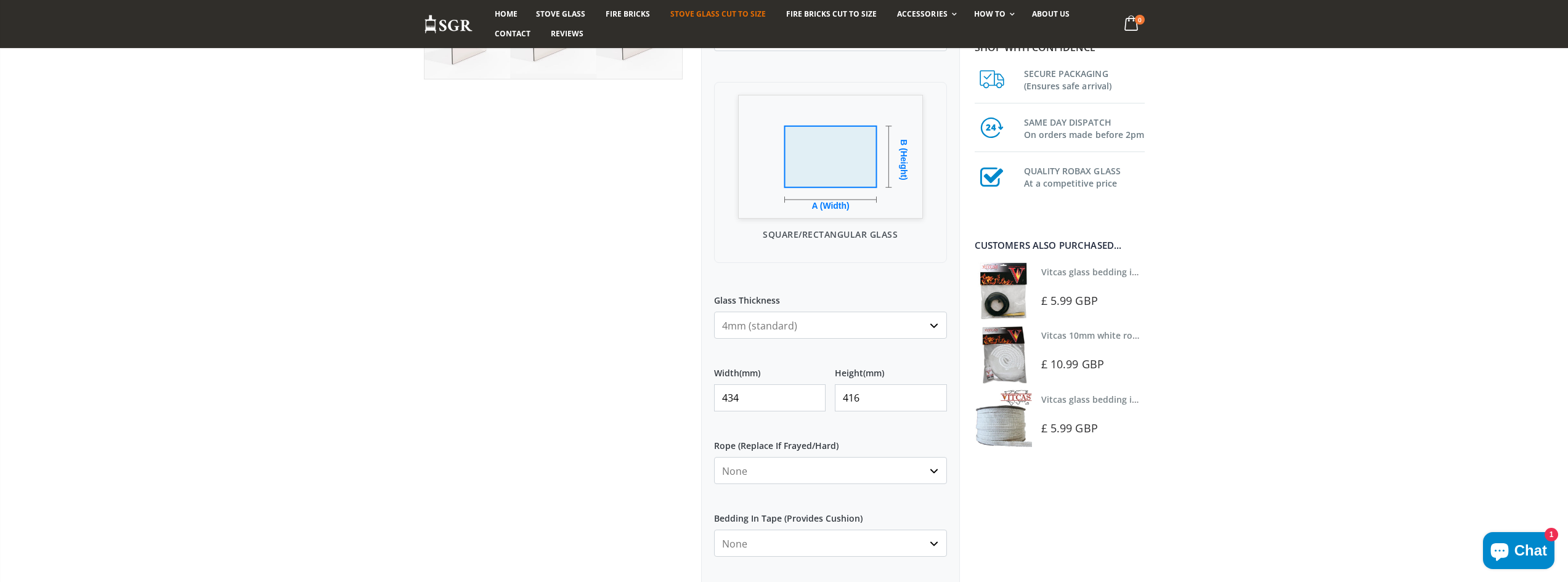
scroll to position [185, 0]
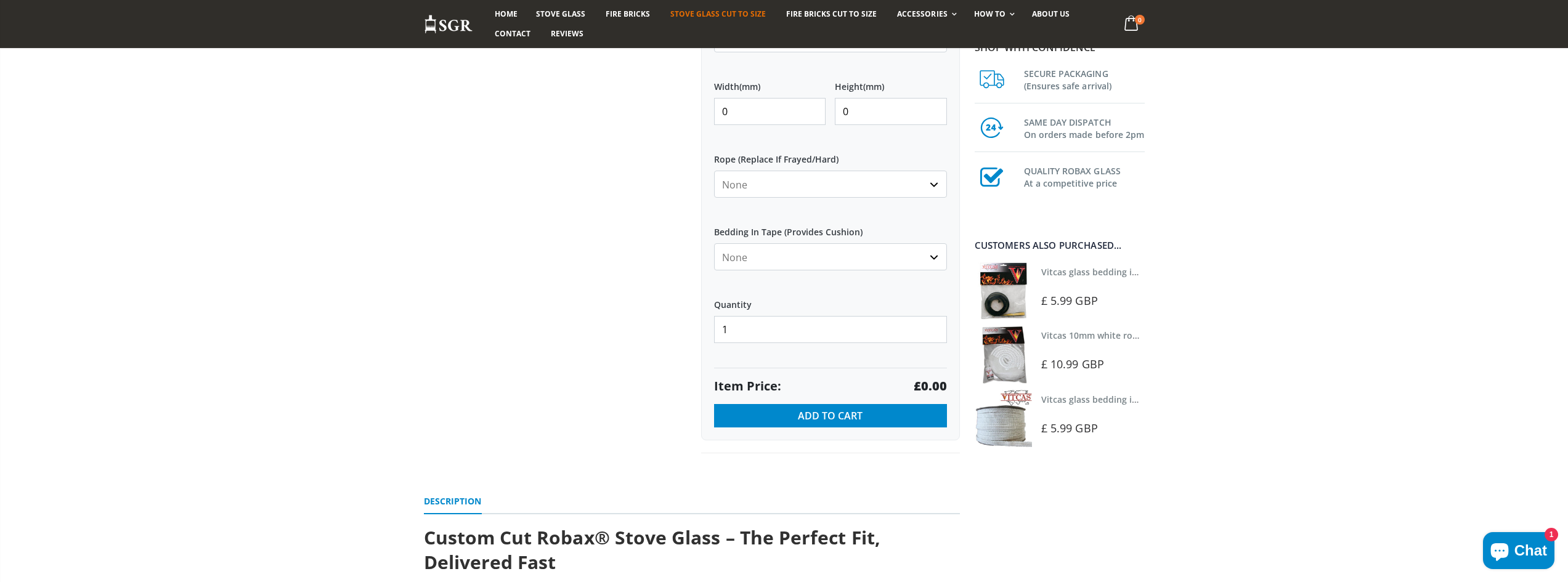
scroll to position [739, 0]
